Goal: Find specific page/section: Find specific page/section

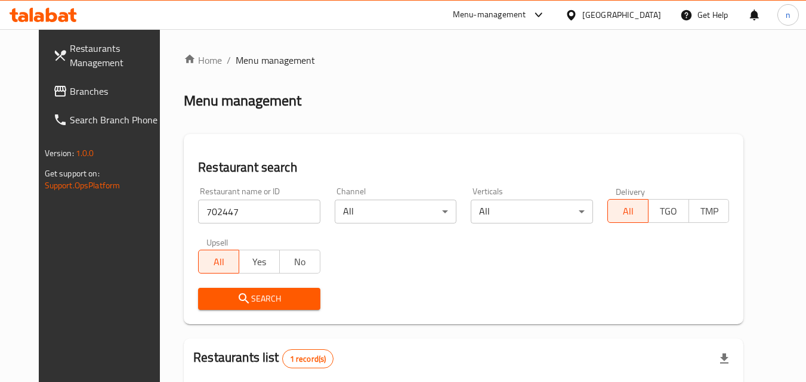
scroll to position [150, 0]
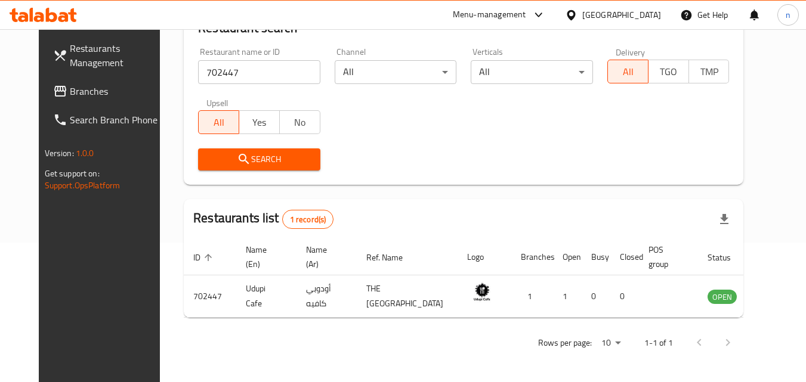
drag, startPoint x: 654, startPoint y: 9, endPoint x: 638, endPoint y: 13, distance: 15.9
click at [645, 11] on div "[GEOGRAPHIC_DATA]" at bounding box center [621, 14] width 79 height 13
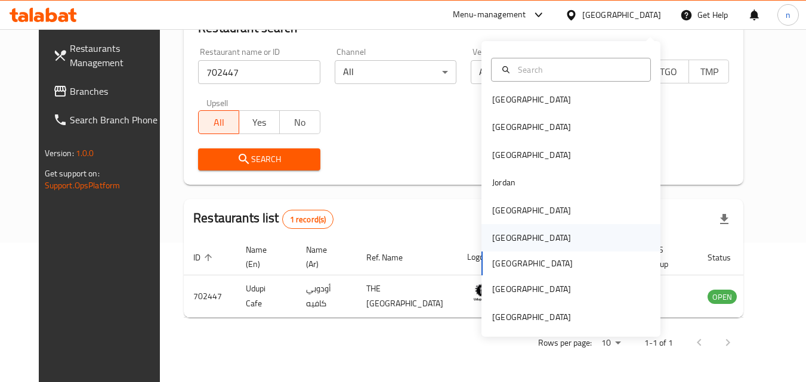
scroll to position [7, 0]
click at [517, 223] on div "[GEOGRAPHIC_DATA]" at bounding box center [570, 236] width 179 height 27
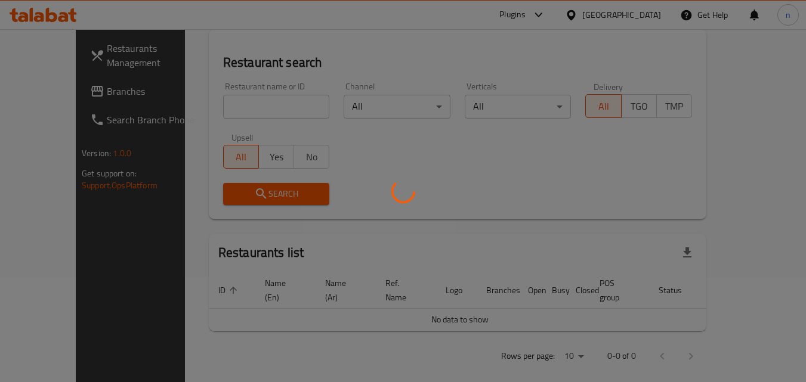
scroll to position [150, 0]
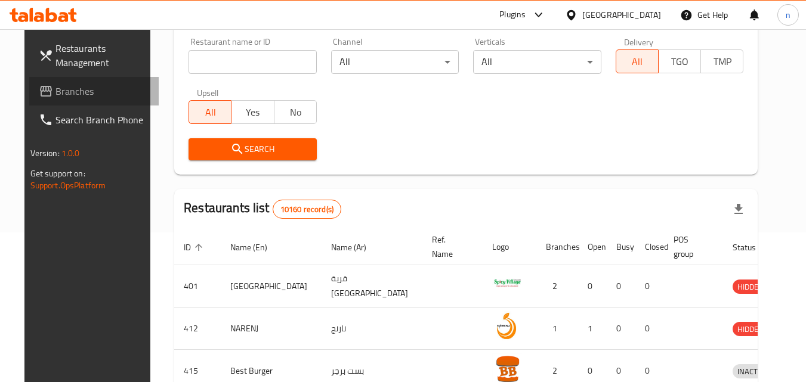
click at [55, 87] on span "Branches" at bounding box center [102, 91] width 94 height 14
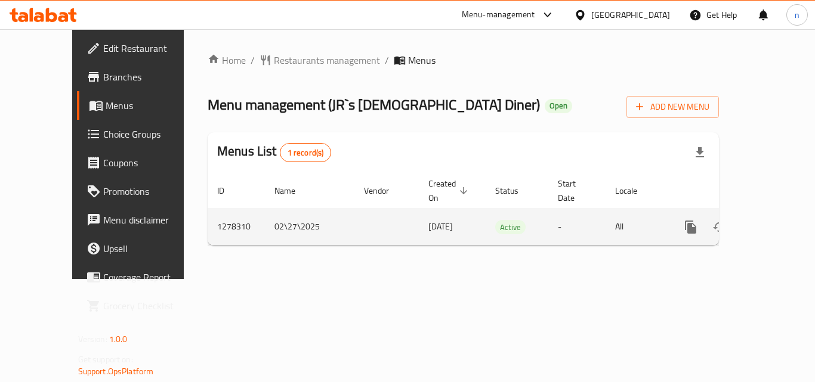
drag, startPoint x: 0, startPoint y: 0, endPoint x: 359, endPoint y: 215, distance: 418.4
click at [300, 279] on div "Home / Restaurants management / Menus Menu management ( JR`s Asian Diner ) Open…" at bounding box center [463, 154] width 559 height 250
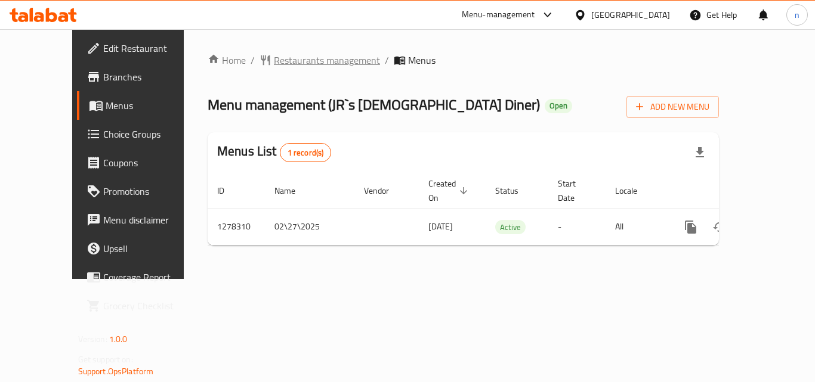
click at [274, 65] on span "Restaurants management" at bounding box center [327, 60] width 106 height 14
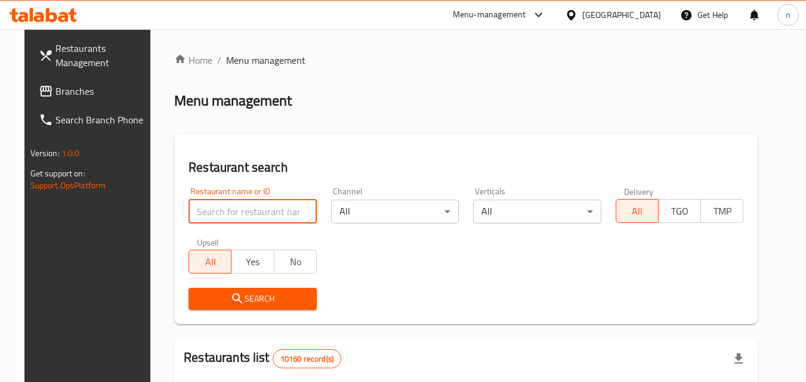
click at [212, 213] on input "search" at bounding box center [253, 212] width 128 height 24
paste input "692862"
type input "692862"
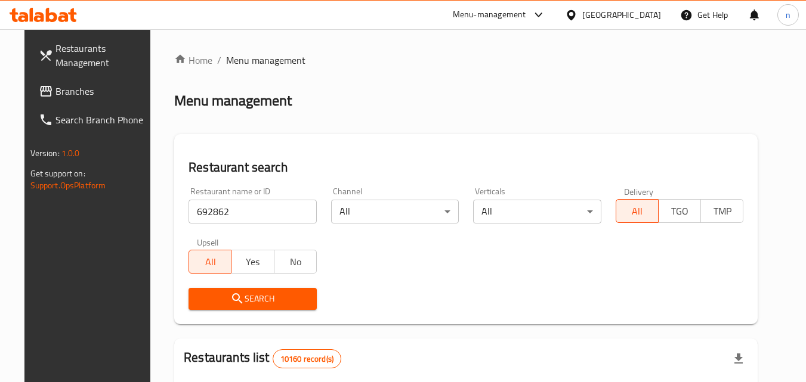
click at [243, 297] on span "Search" at bounding box center [252, 299] width 109 height 15
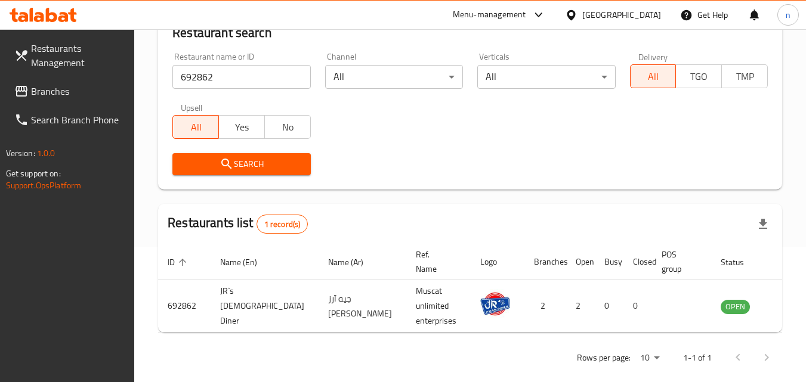
scroll to position [140, 0]
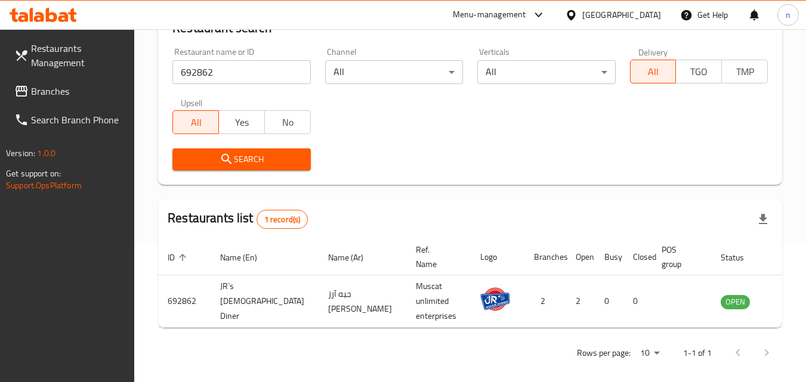
drag, startPoint x: 642, startPoint y: 13, endPoint x: 623, endPoint y: 23, distance: 21.9
click at [641, 13] on div "[GEOGRAPHIC_DATA]" at bounding box center [621, 14] width 79 height 13
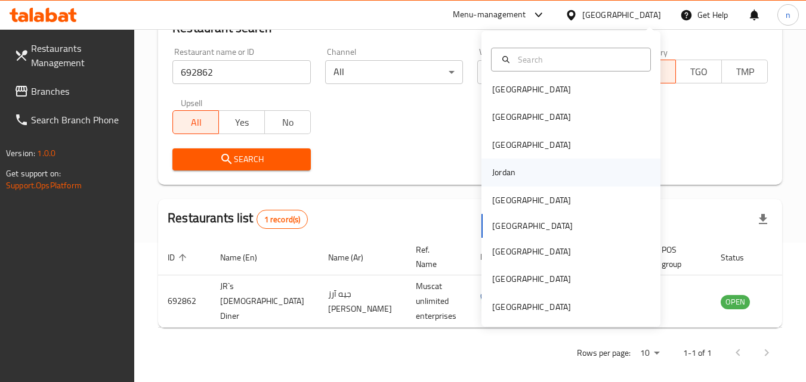
scroll to position [7, 0]
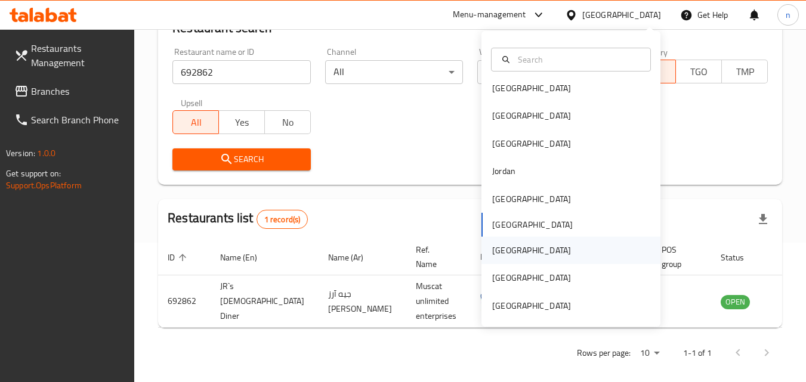
click at [500, 252] on div "[GEOGRAPHIC_DATA]" at bounding box center [531, 250] width 79 height 13
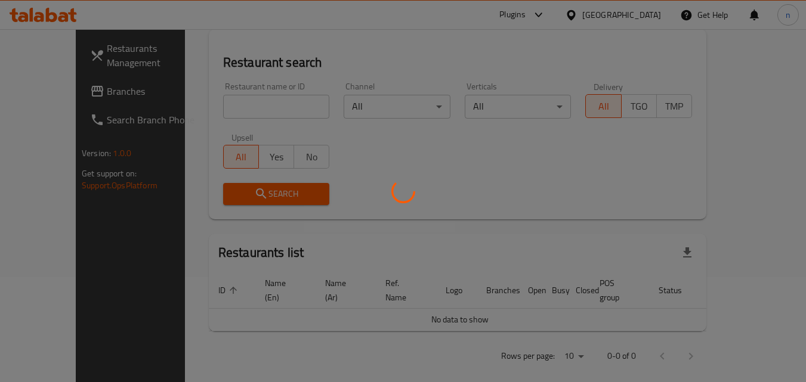
scroll to position [140, 0]
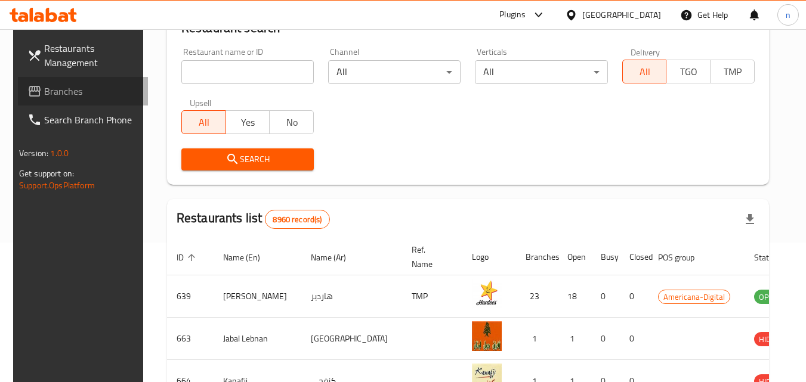
click at [70, 91] on span "Branches" at bounding box center [91, 91] width 94 height 14
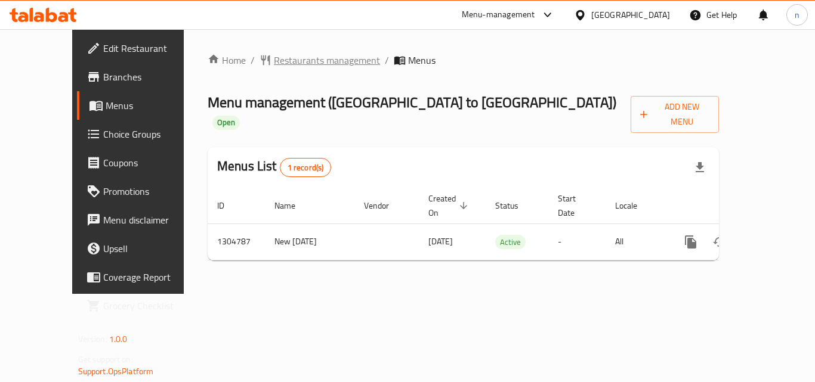
click at [275, 57] on span "Restaurants management" at bounding box center [327, 60] width 106 height 14
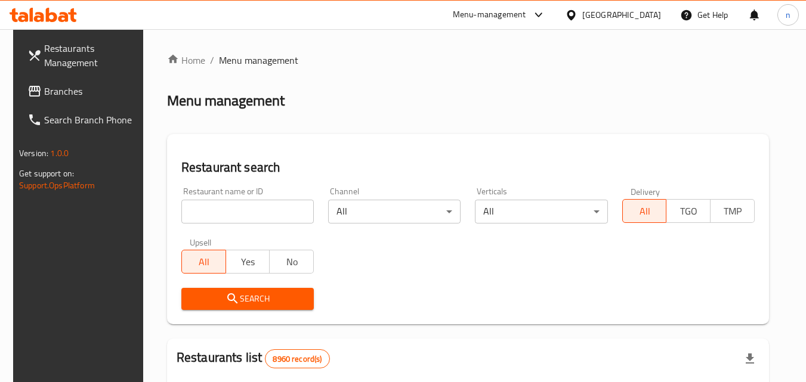
click at [257, 226] on div "Restaurant name or ID Restaurant name or ID" at bounding box center [247, 205] width 147 height 51
click at [252, 212] on input "search" at bounding box center [247, 212] width 132 height 24
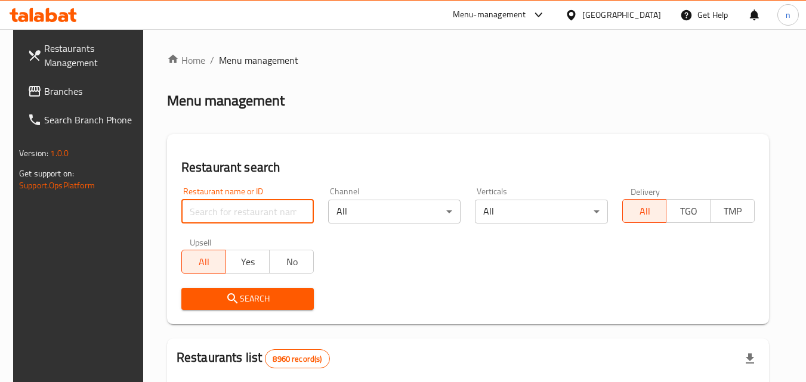
paste input "703418"
type input "703418"
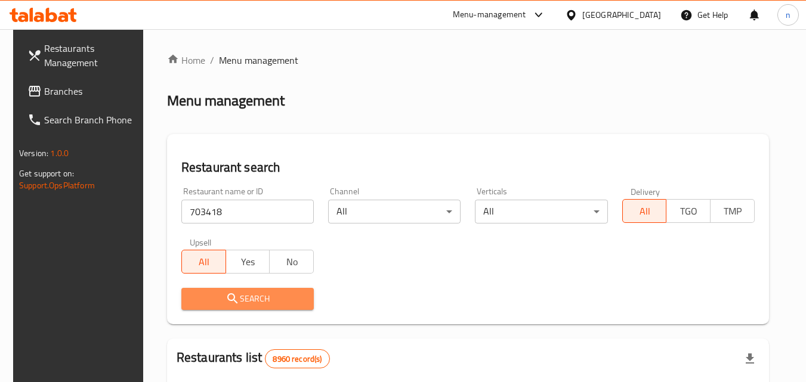
click at [255, 293] on span "Search" at bounding box center [247, 299] width 113 height 15
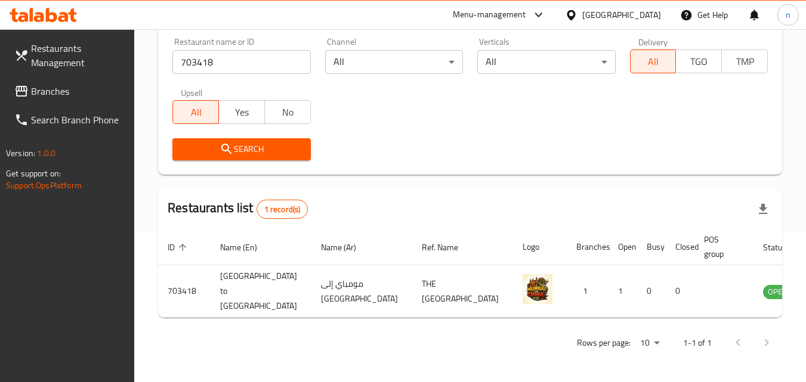
scroll to position [150, 0]
click at [98, 91] on span "Branches" at bounding box center [78, 91] width 94 height 14
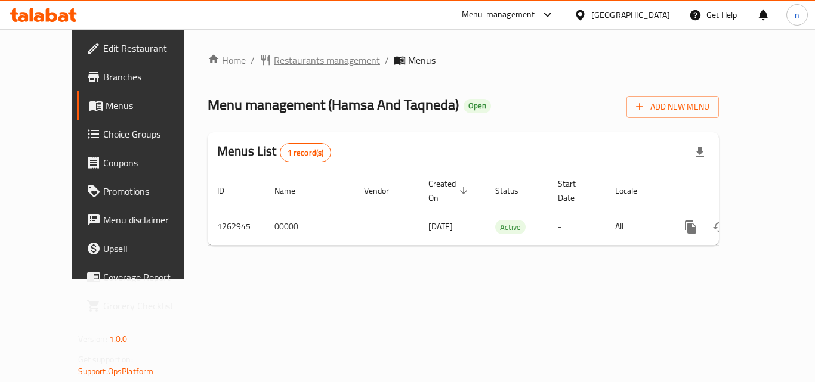
click at [281, 54] on span "Restaurants management" at bounding box center [327, 60] width 106 height 14
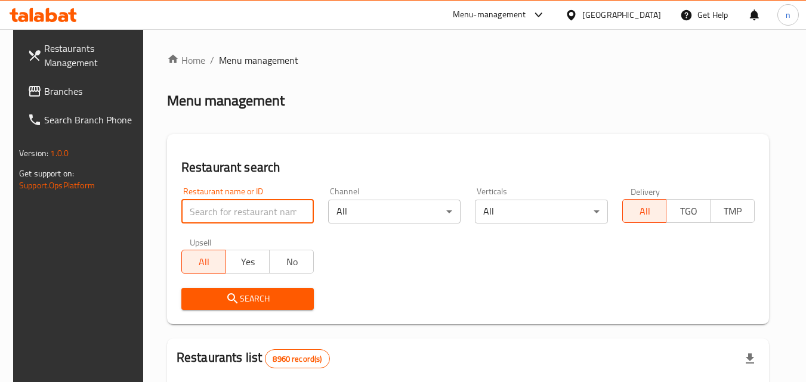
click at [226, 220] on input "search" at bounding box center [247, 212] width 132 height 24
paste input "685778"
type input "685778"
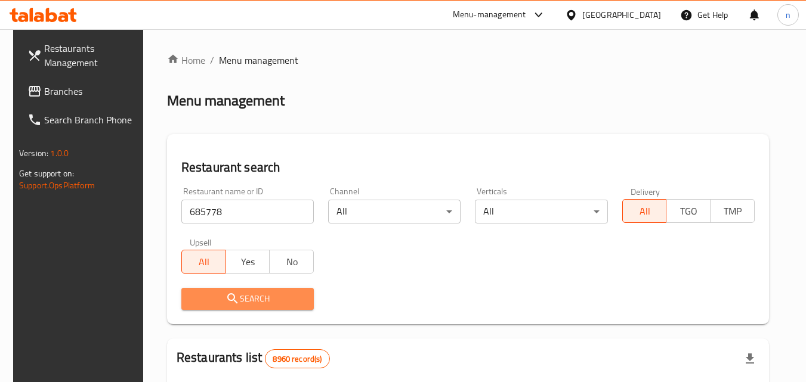
click at [245, 293] on span "Search" at bounding box center [247, 299] width 113 height 15
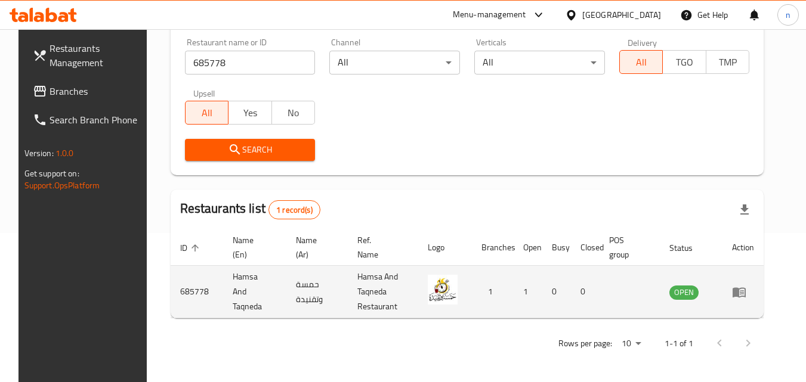
scroll to position [150, 0]
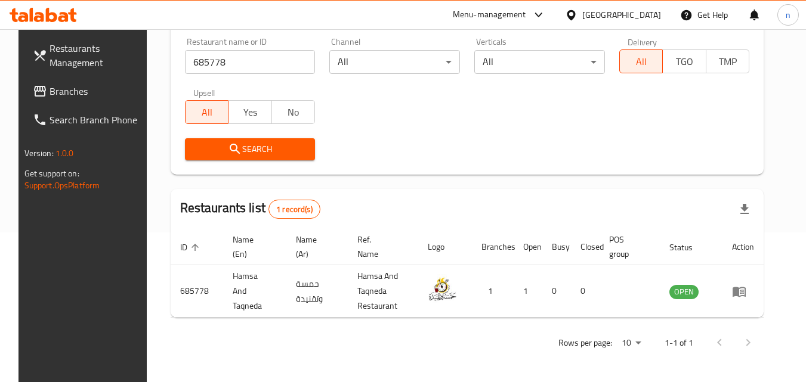
click at [648, 13] on div "[GEOGRAPHIC_DATA]" at bounding box center [621, 14] width 79 height 13
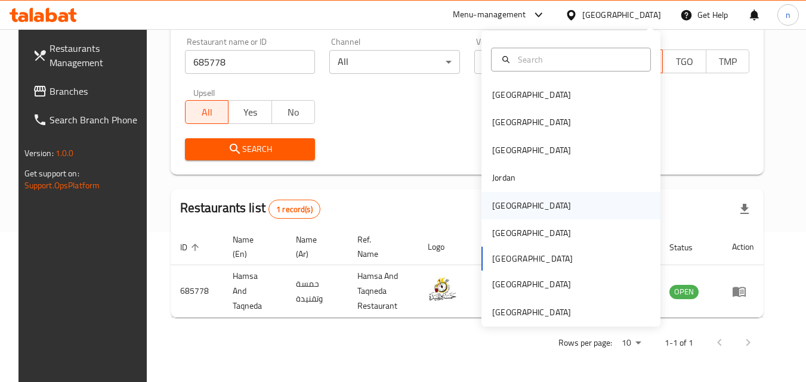
click at [509, 210] on div "[GEOGRAPHIC_DATA]" at bounding box center [532, 205] width 98 height 27
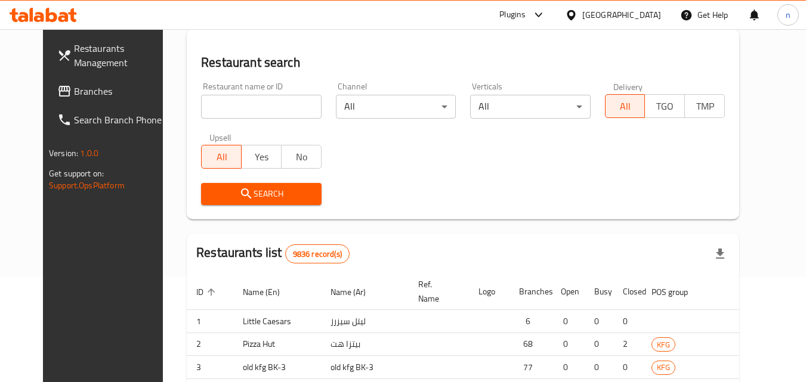
scroll to position [150, 0]
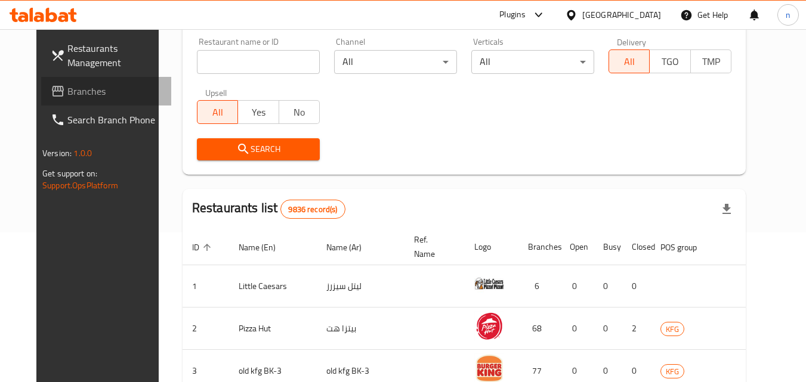
click at [67, 90] on span "Branches" at bounding box center [114, 91] width 94 height 14
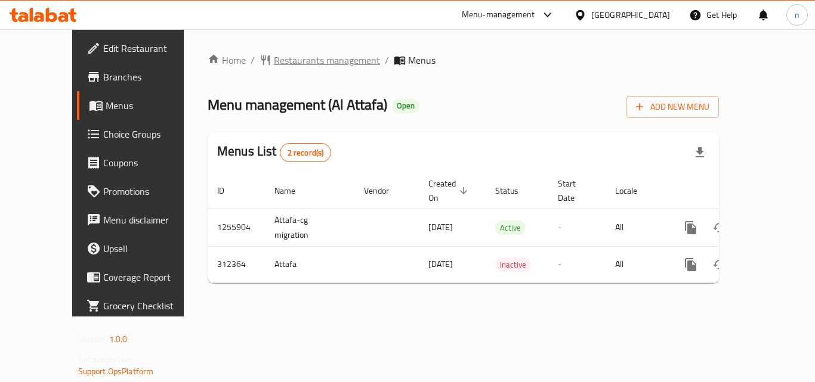
click at [274, 64] on span "Restaurants management" at bounding box center [327, 60] width 106 height 14
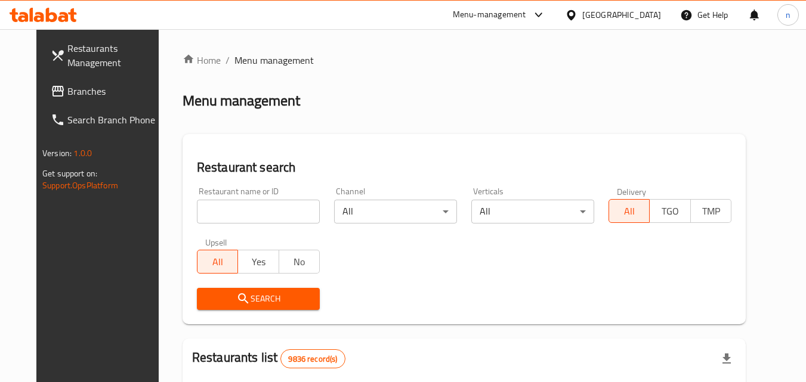
click at [214, 215] on input "search" at bounding box center [258, 212] width 123 height 24
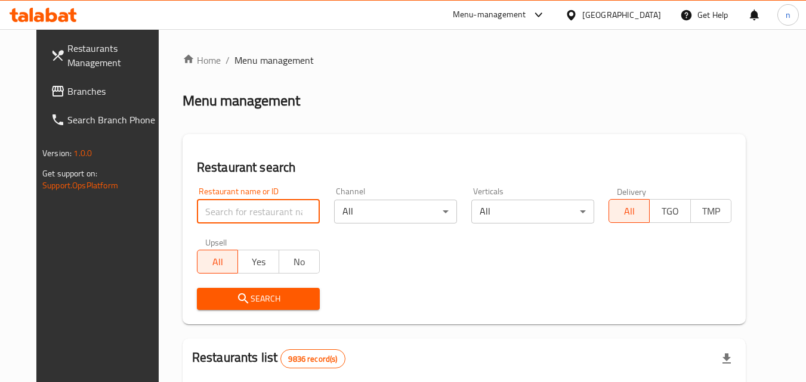
paste input "629081"
type input "629081"
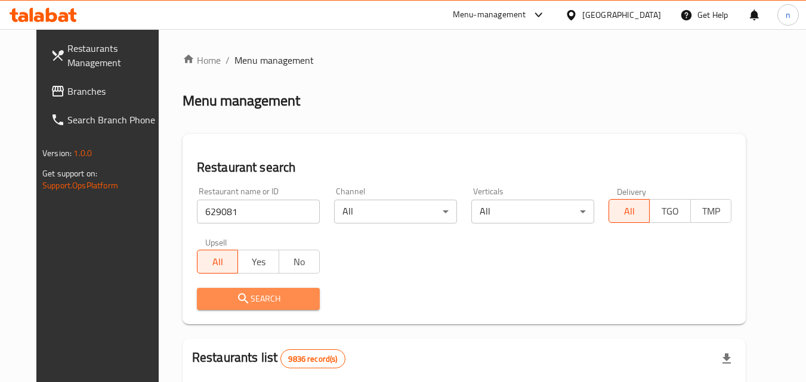
click at [256, 304] on span "Search" at bounding box center [258, 299] width 104 height 15
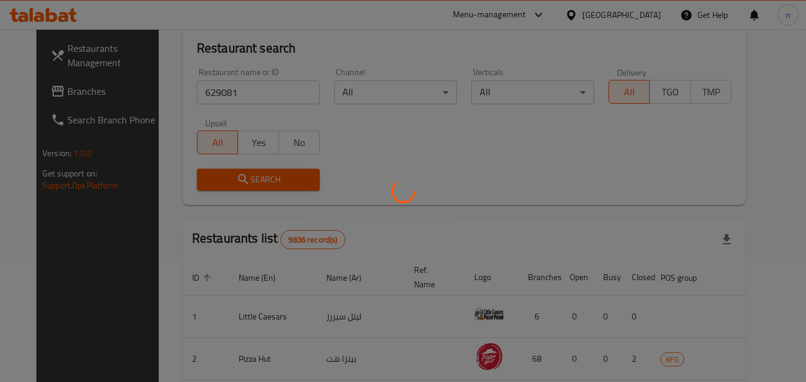
scroll to position [150, 0]
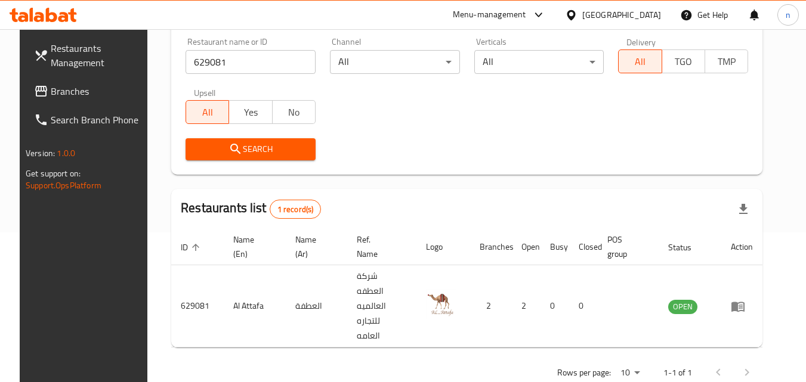
click at [650, 16] on div "[GEOGRAPHIC_DATA]" at bounding box center [621, 14] width 79 height 13
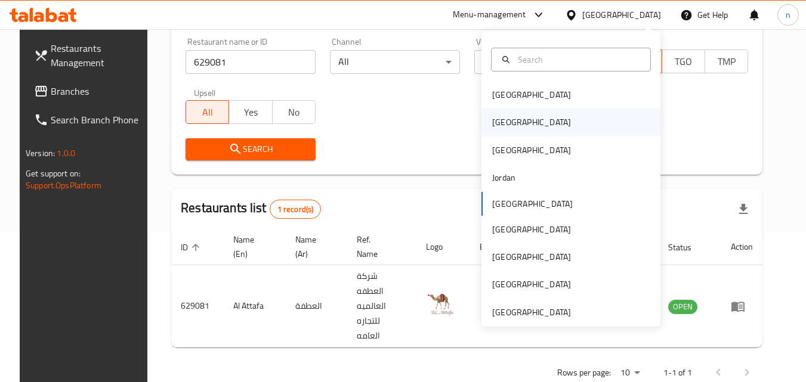
scroll to position [7, 0]
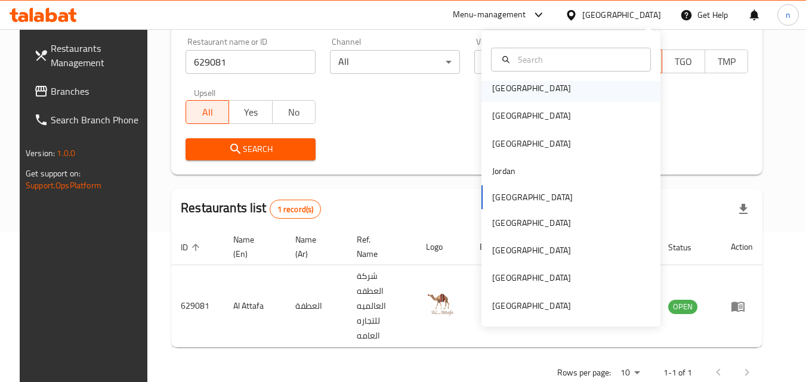
click at [512, 88] on div "Bahrain" at bounding box center [532, 88] width 98 height 27
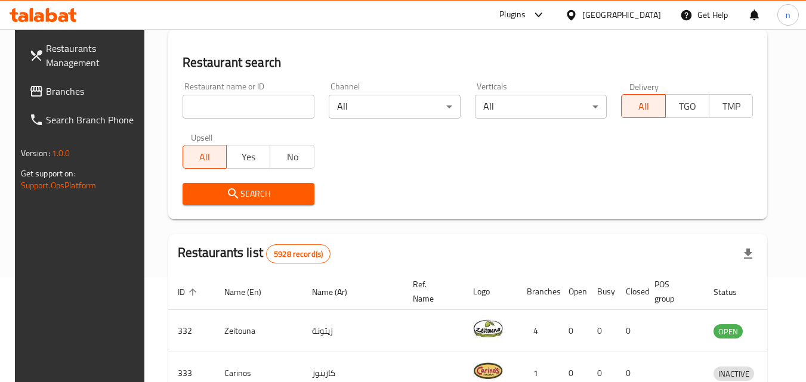
scroll to position [150, 0]
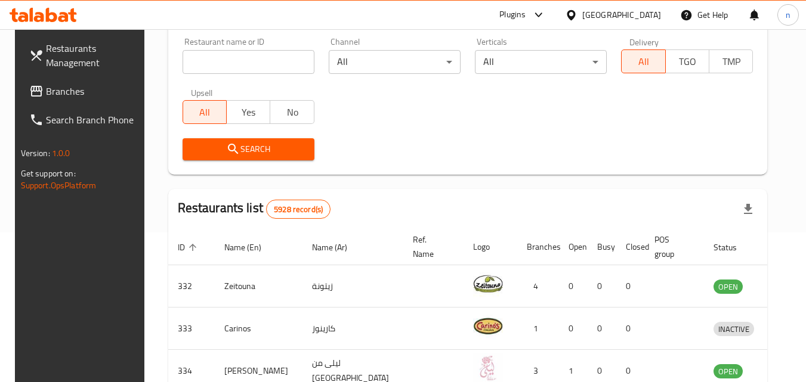
click at [86, 88] on span "Branches" at bounding box center [93, 91] width 94 height 14
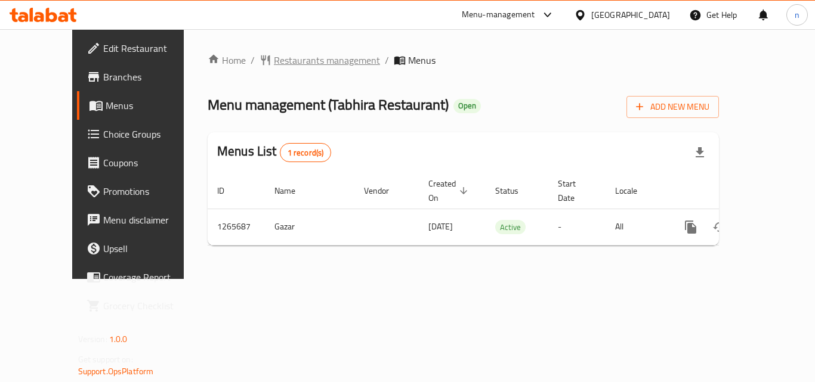
click at [280, 56] on span "Restaurants management" at bounding box center [327, 60] width 106 height 14
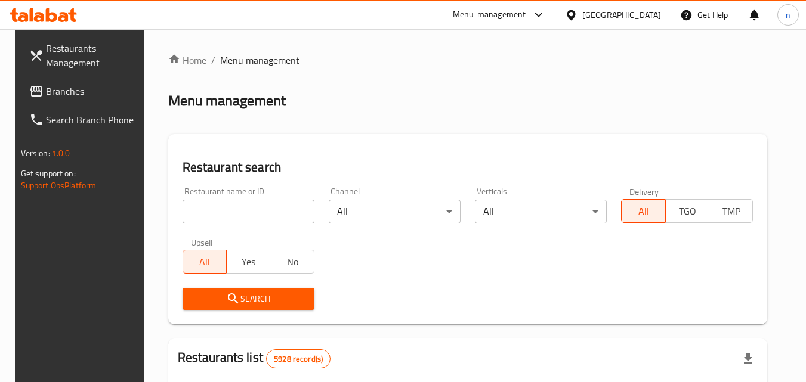
click at [208, 218] on input "search" at bounding box center [249, 212] width 132 height 24
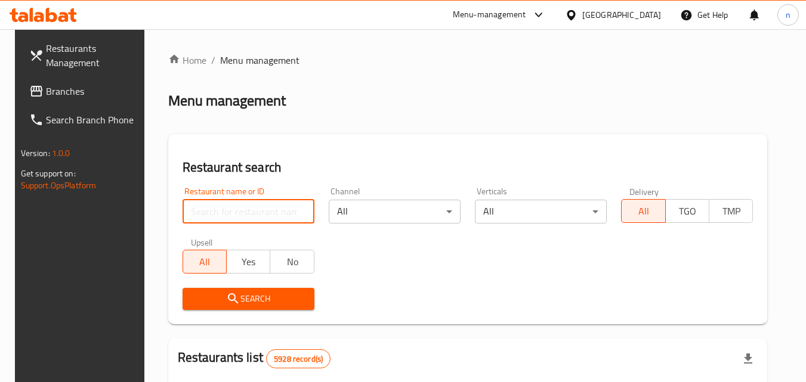
paste input "686909"
type input "686909"
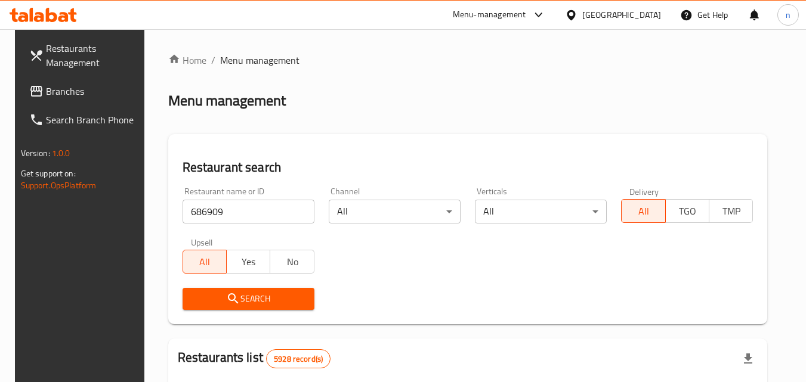
drag, startPoint x: 238, startPoint y: 294, endPoint x: 299, endPoint y: 259, distance: 70.0
click at [242, 293] on span "Search" at bounding box center [248, 299] width 113 height 15
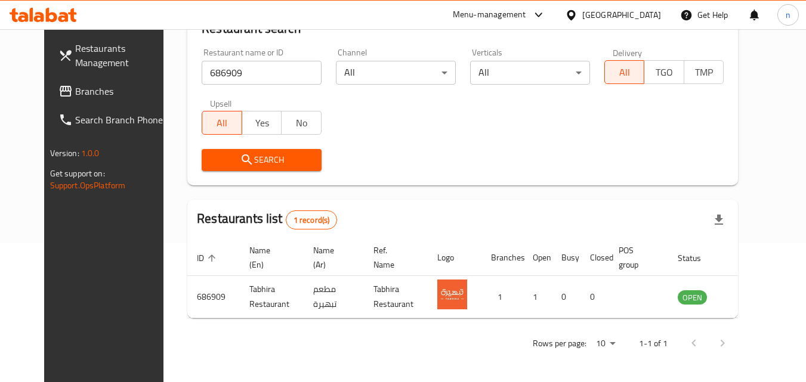
scroll to position [140, 0]
click at [653, 13] on div "Bahrain" at bounding box center [621, 14] width 79 height 13
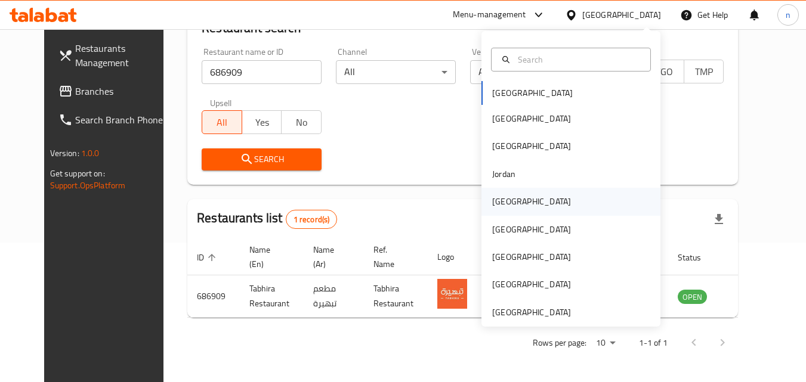
click at [527, 202] on div "[GEOGRAPHIC_DATA]" at bounding box center [570, 201] width 179 height 27
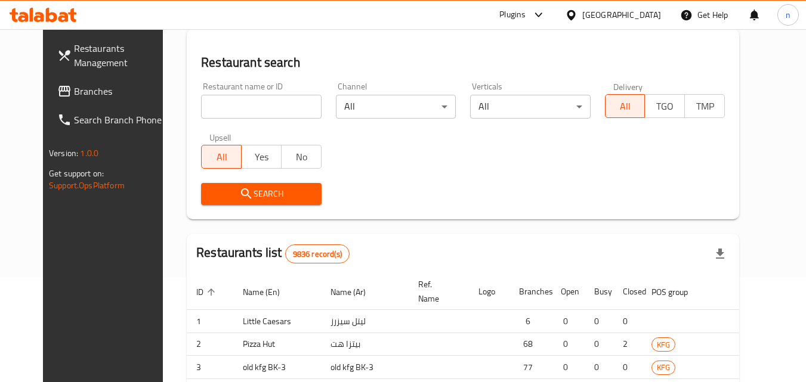
scroll to position [140, 0]
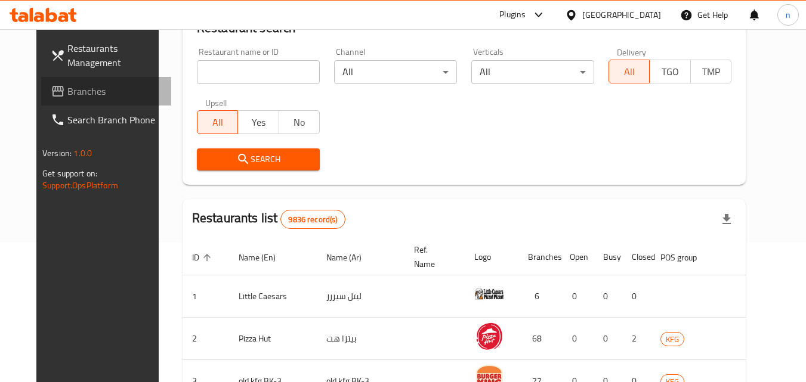
click at [41, 82] on link "Branches" at bounding box center [106, 91] width 130 height 29
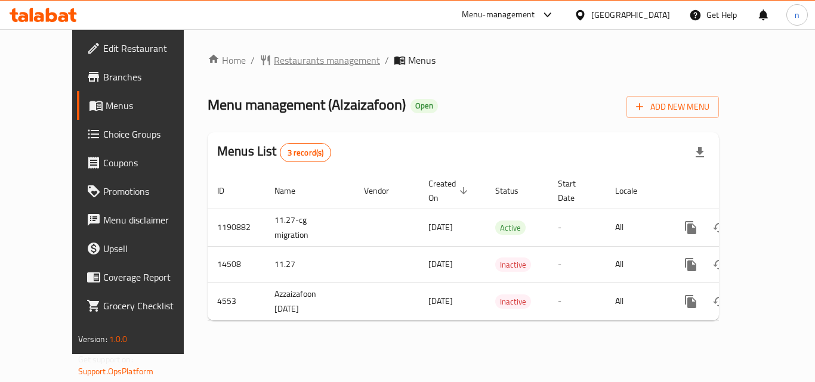
click at [279, 60] on span "Restaurants management" at bounding box center [327, 60] width 106 height 14
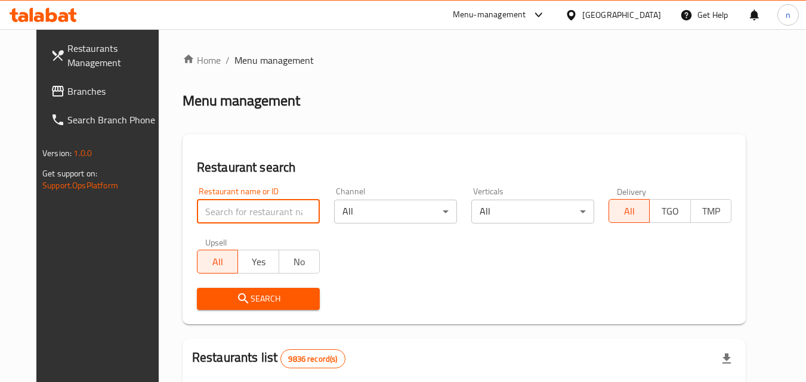
click at [268, 209] on input "search" at bounding box center [258, 212] width 123 height 24
paste input "2880"
type input "2880"
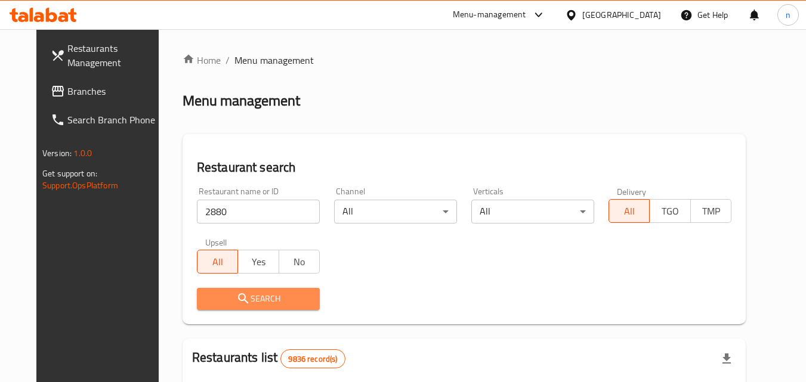
click at [265, 294] on span "Search" at bounding box center [258, 299] width 104 height 15
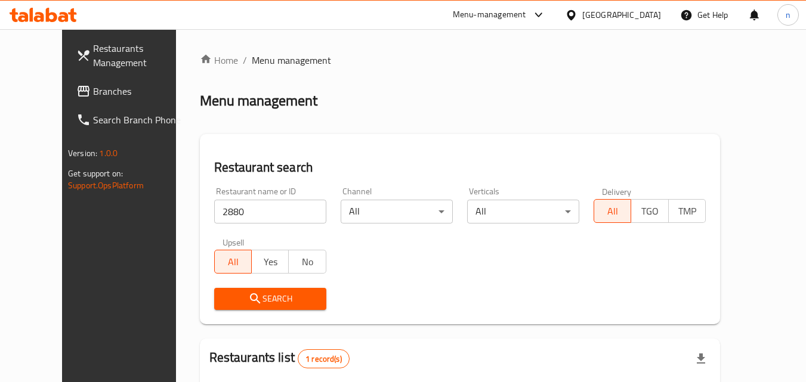
scroll to position [119, 0]
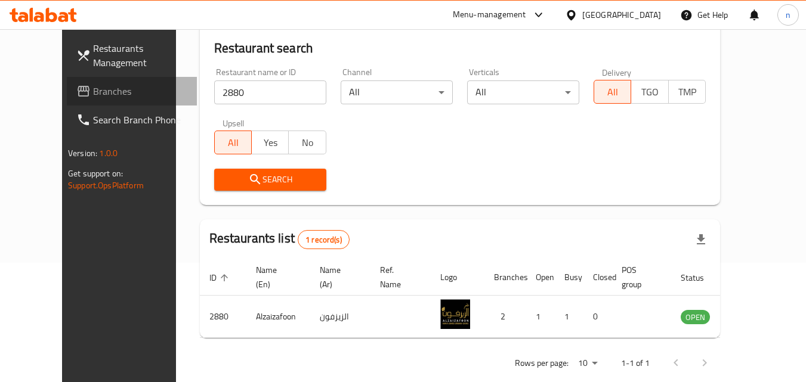
click at [93, 86] on span "Branches" at bounding box center [140, 91] width 94 height 14
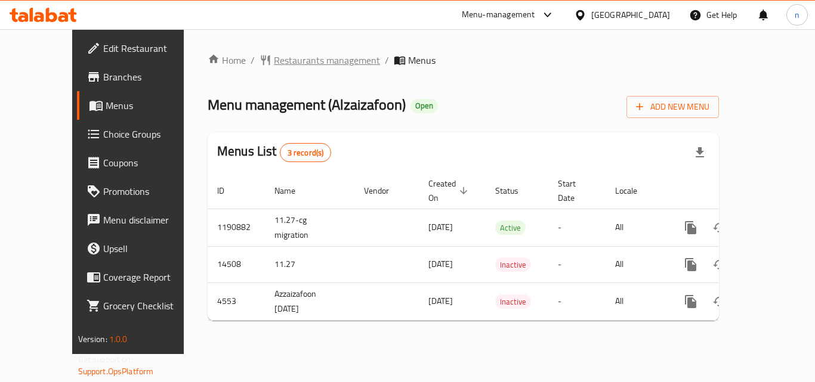
click at [292, 59] on span "Restaurants management" at bounding box center [327, 60] width 106 height 14
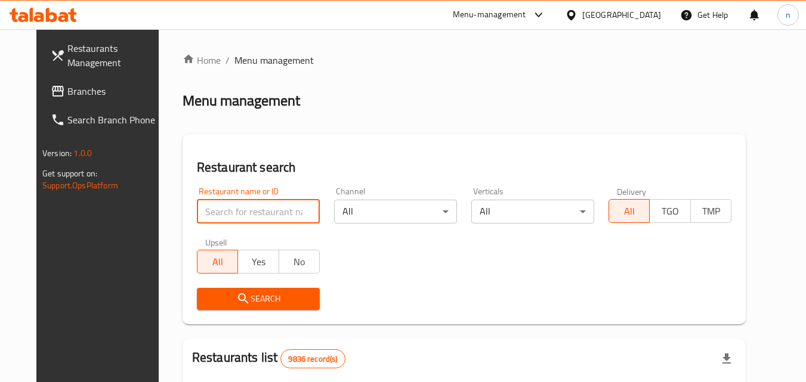
click at [263, 212] on input "search" at bounding box center [258, 212] width 123 height 24
paste input "2880"
type input "2880"
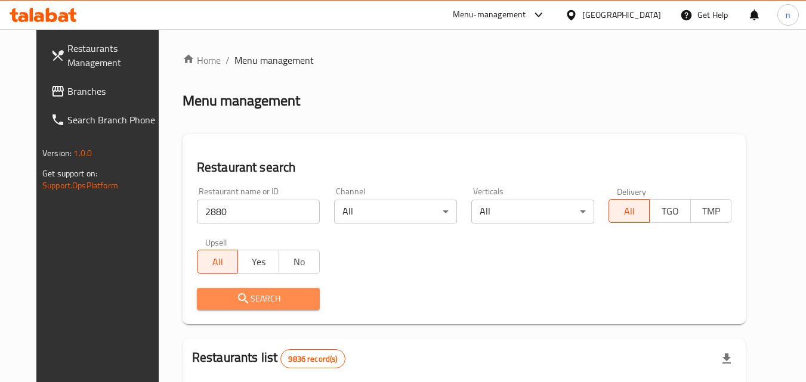
click at [257, 295] on span "Search" at bounding box center [258, 299] width 104 height 15
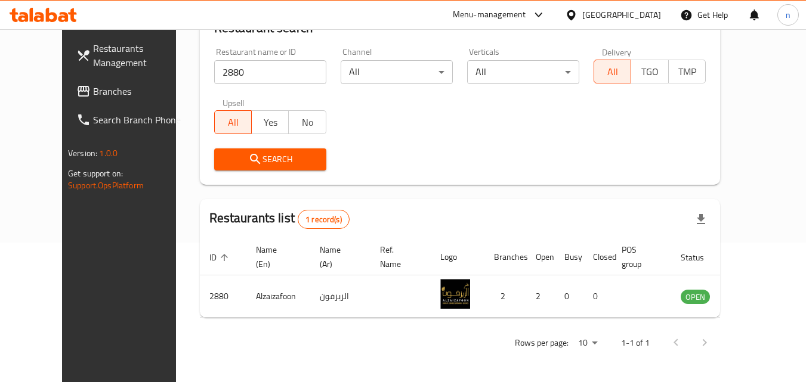
scroll to position [140, 0]
click at [644, 3] on div "[GEOGRAPHIC_DATA]" at bounding box center [612, 15] width 115 height 29
click at [644, 10] on div "[GEOGRAPHIC_DATA]" at bounding box center [621, 14] width 79 height 13
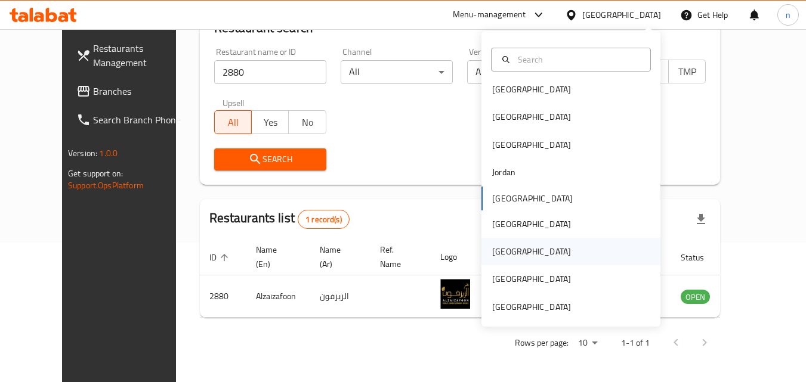
scroll to position [7, 0]
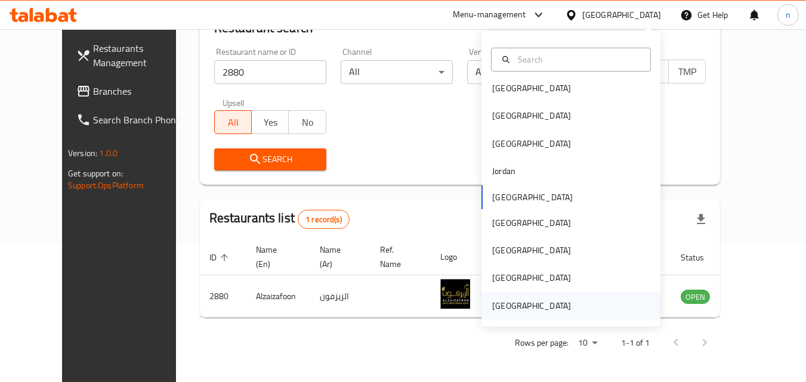
click at [529, 303] on div "United Arab Emirates" at bounding box center [531, 305] width 79 height 13
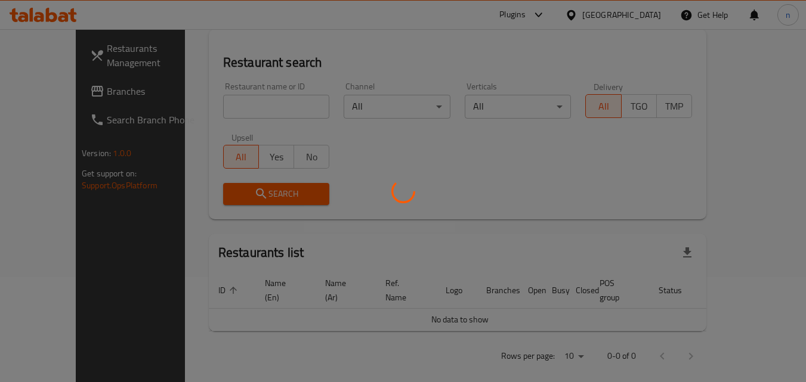
scroll to position [140, 0]
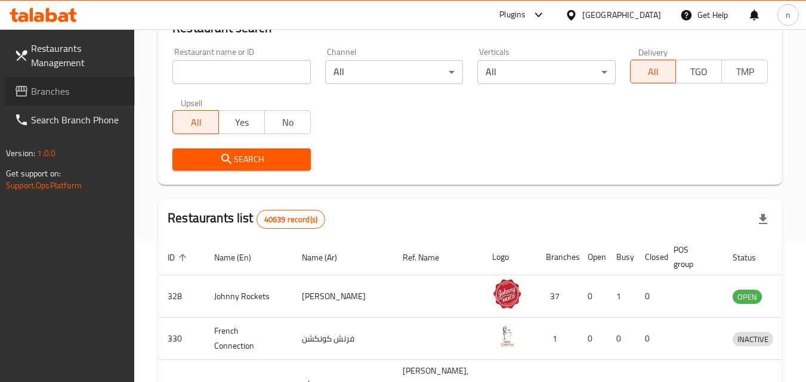
click at [41, 93] on span "Branches" at bounding box center [78, 91] width 94 height 14
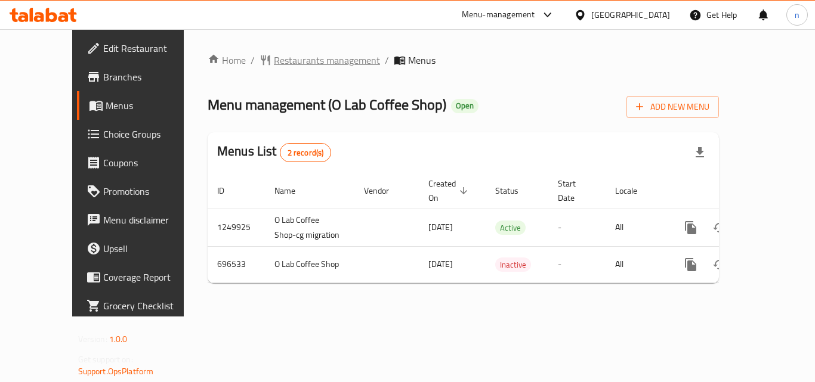
click at [291, 56] on span "Restaurants management" at bounding box center [327, 60] width 106 height 14
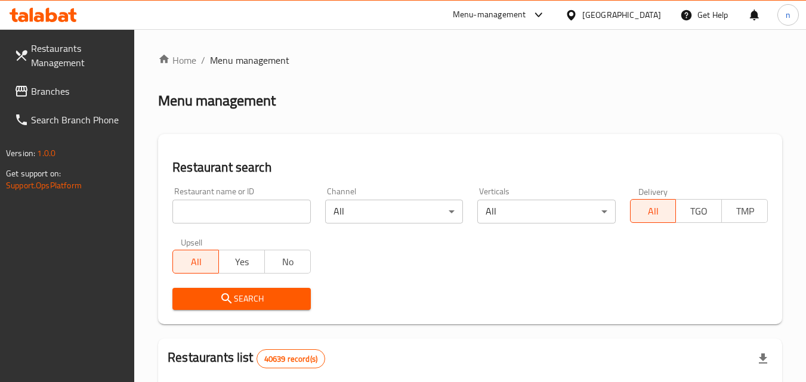
click at [248, 210] on input "search" at bounding box center [241, 212] width 138 height 24
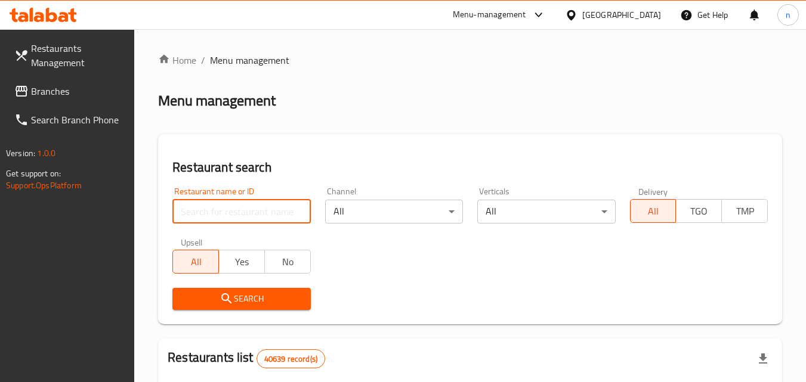
paste input "643937"
type input "643937"
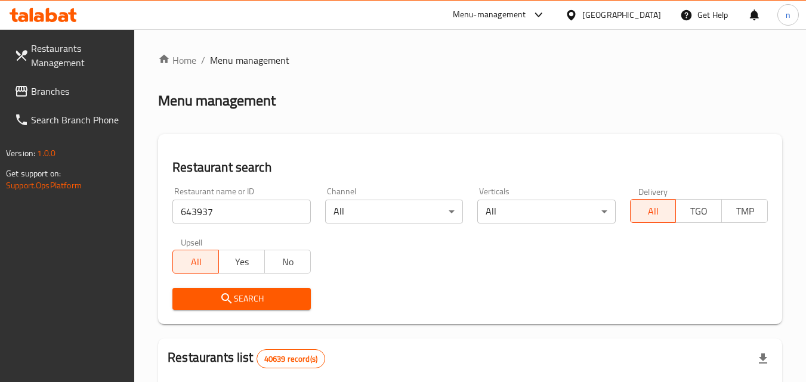
click at [249, 296] on span "Search" at bounding box center [241, 299] width 119 height 15
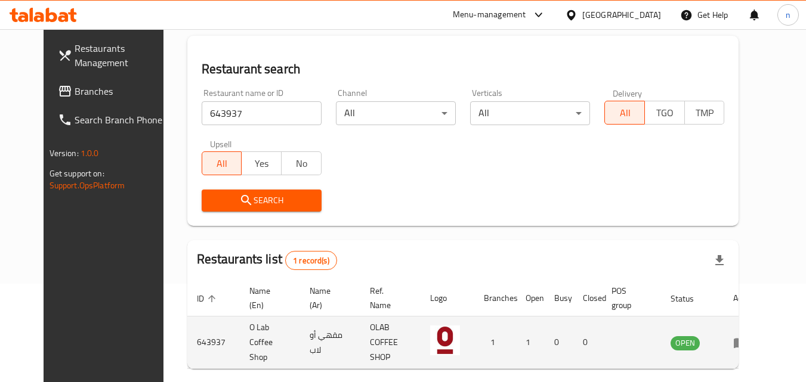
scroll to position [119, 0]
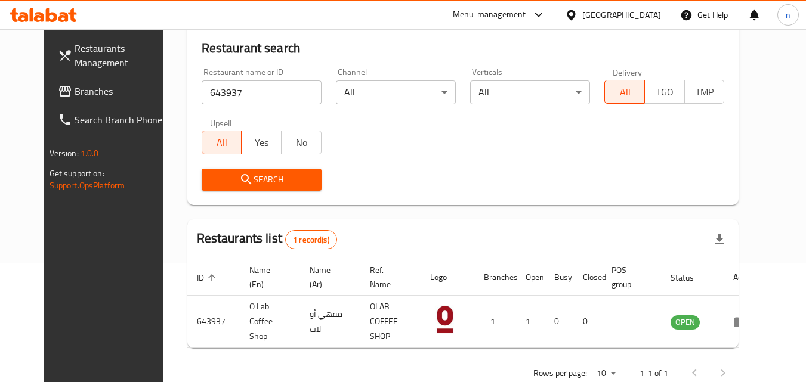
click at [607, 13] on div "United Arab Emirates" at bounding box center [621, 14] width 79 height 13
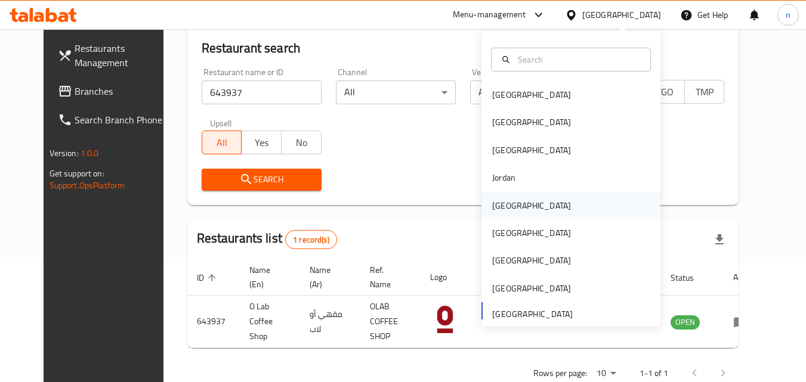
click at [506, 206] on div "[GEOGRAPHIC_DATA]" at bounding box center [531, 205] width 79 height 13
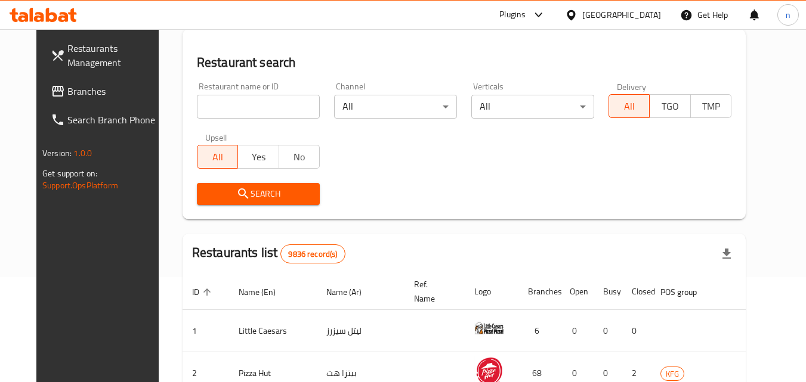
scroll to position [119, 0]
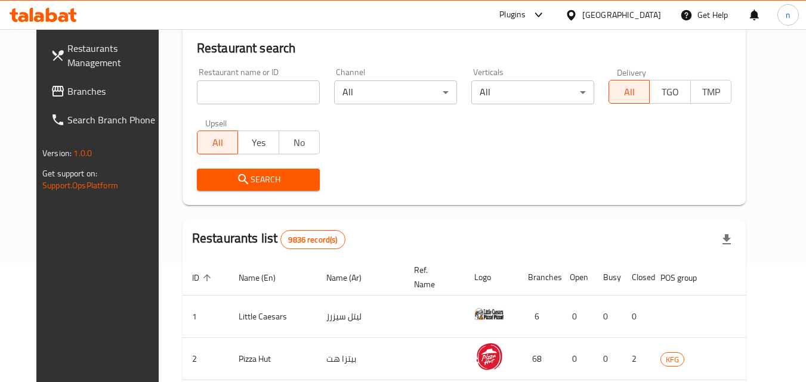
click at [69, 95] on span "Branches" at bounding box center [114, 91] width 94 height 14
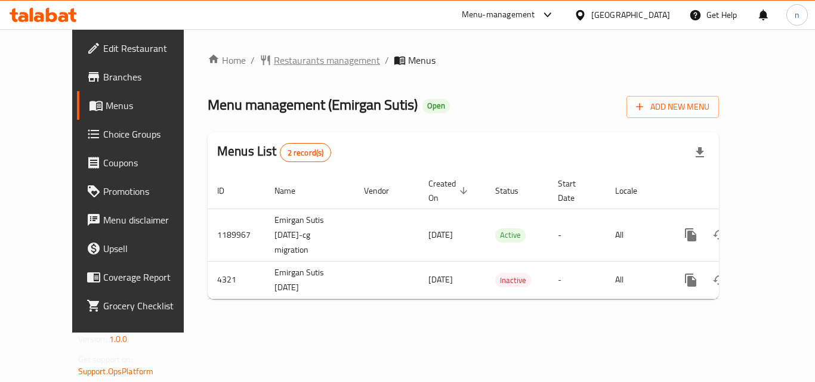
click at [274, 58] on span "Restaurants management" at bounding box center [327, 60] width 106 height 14
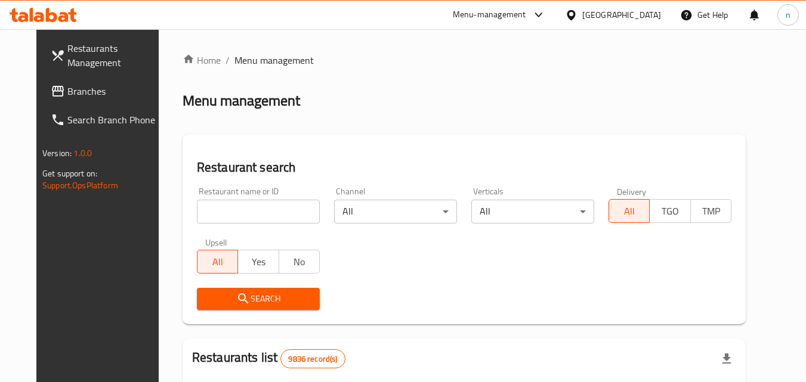
click at [248, 206] on input "search" at bounding box center [258, 212] width 123 height 24
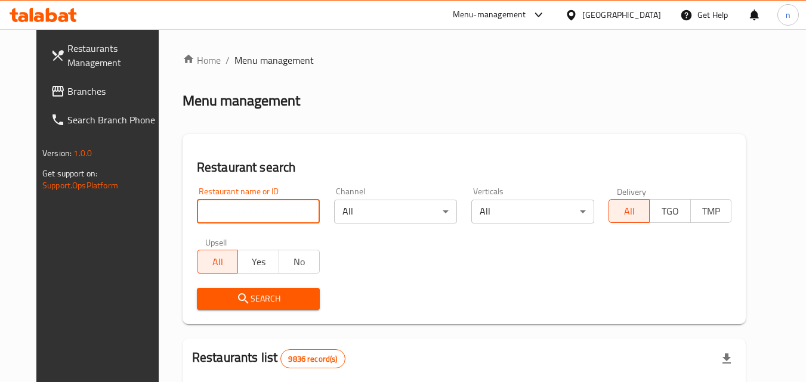
paste input "2744"
type input "2744"
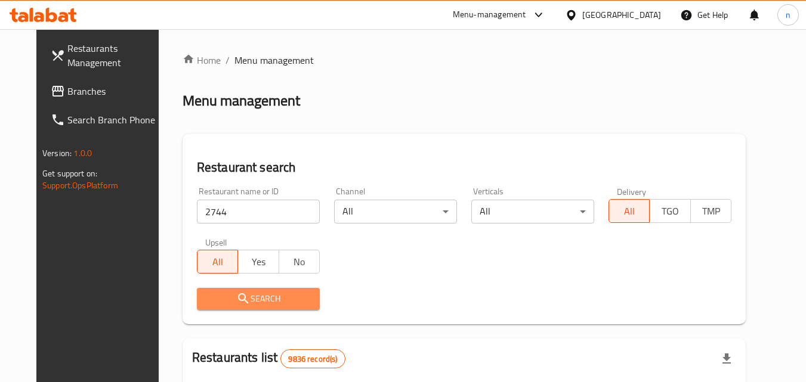
click at [255, 293] on span "Search" at bounding box center [258, 299] width 104 height 15
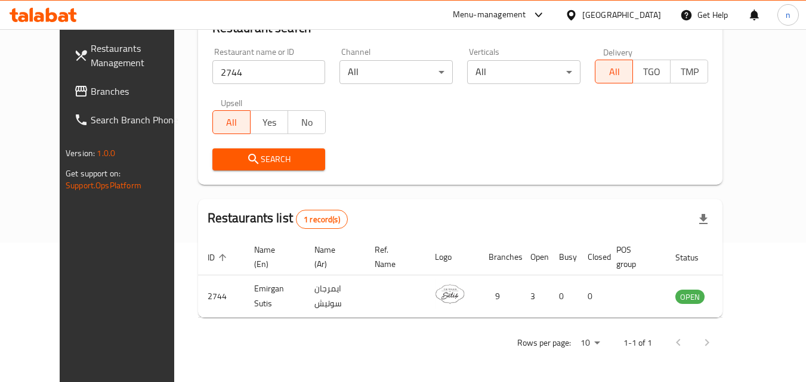
scroll to position [140, 0]
